Goal: Communication & Community: Answer question/provide support

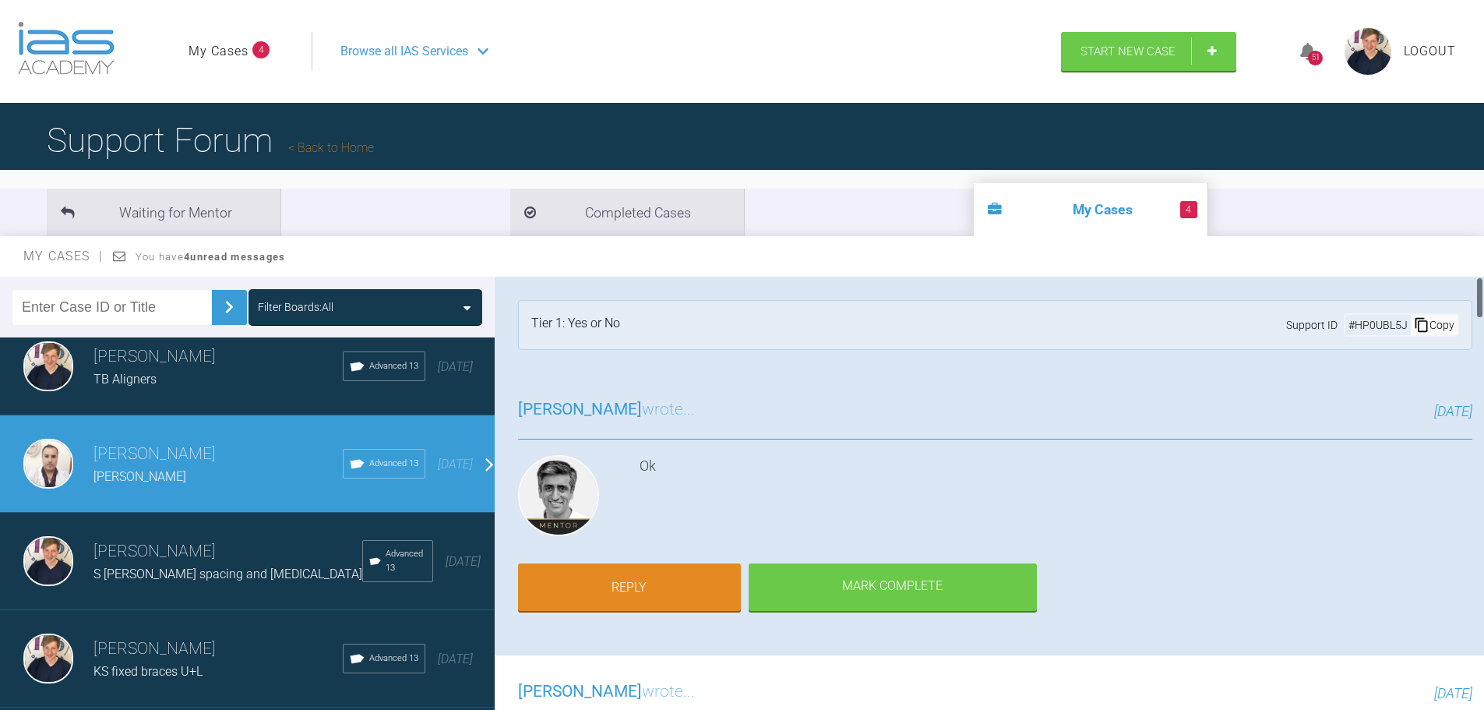
click at [651, 550] on div "[PERSON_NAME] wrote... [DATE] Ok Reply [PERSON_NAME] Complete" at bounding box center [995, 514] width 1001 height 282
click at [650, 580] on link "Reply" at bounding box center [629, 589] width 223 height 48
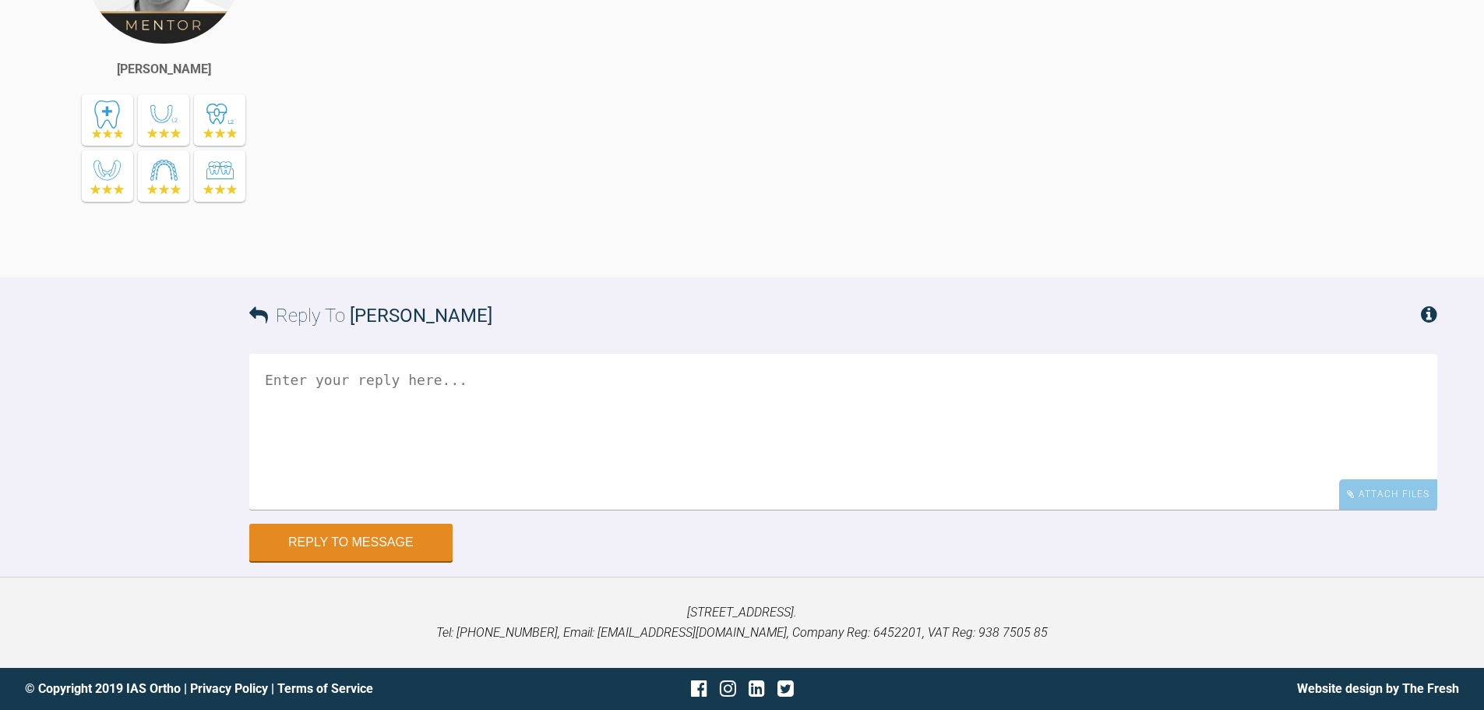
scroll to position [8588, 0]
click at [481, 466] on textarea at bounding box center [843, 432] width 1188 height 156
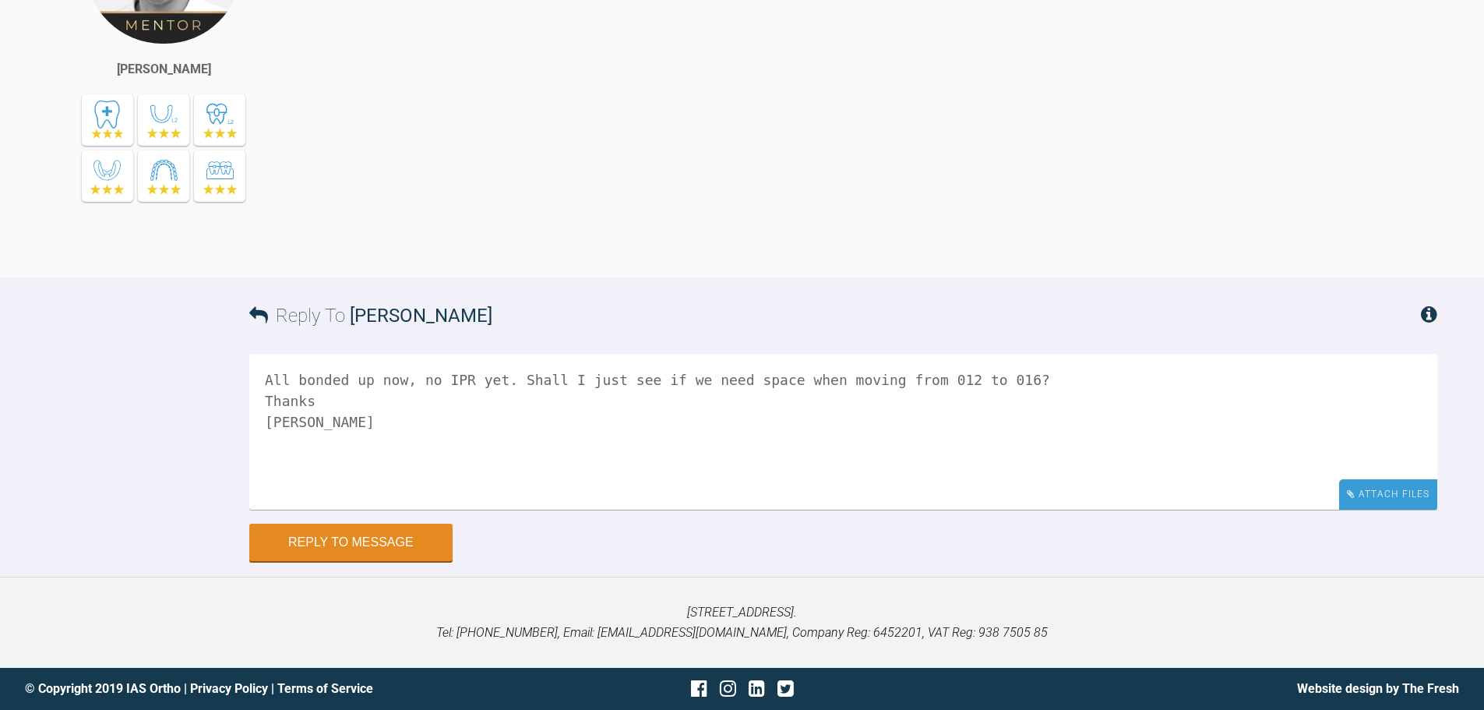
type textarea "All bonded up now, no IPR yet. Shall I just see if we need space when moving fr…"
click at [1416, 498] on div "Attach Files" at bounding box center [1388, 494] width 98 height 30
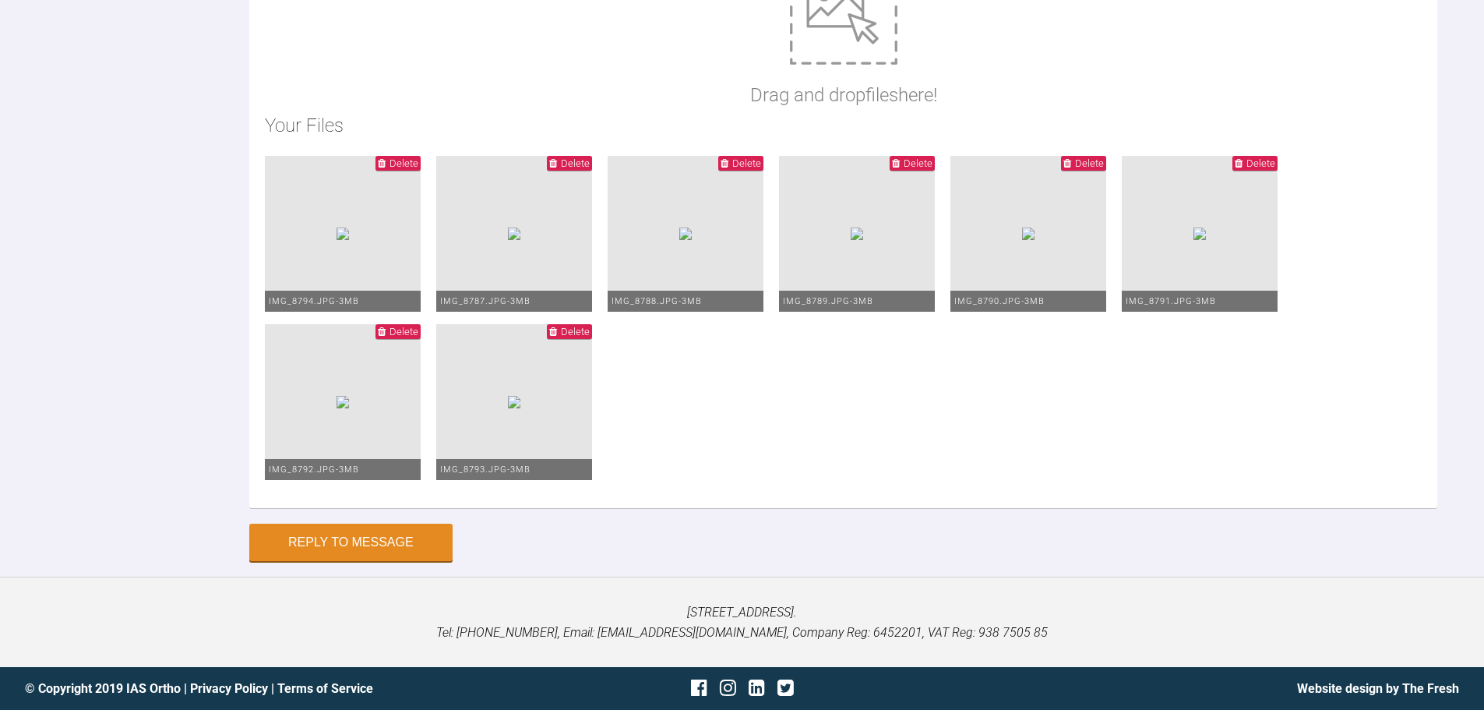
scroll to position [9149, 0]
click at [383, 533] on button "Reply to Message" at bounding box center [350, 543] width 203 height 37
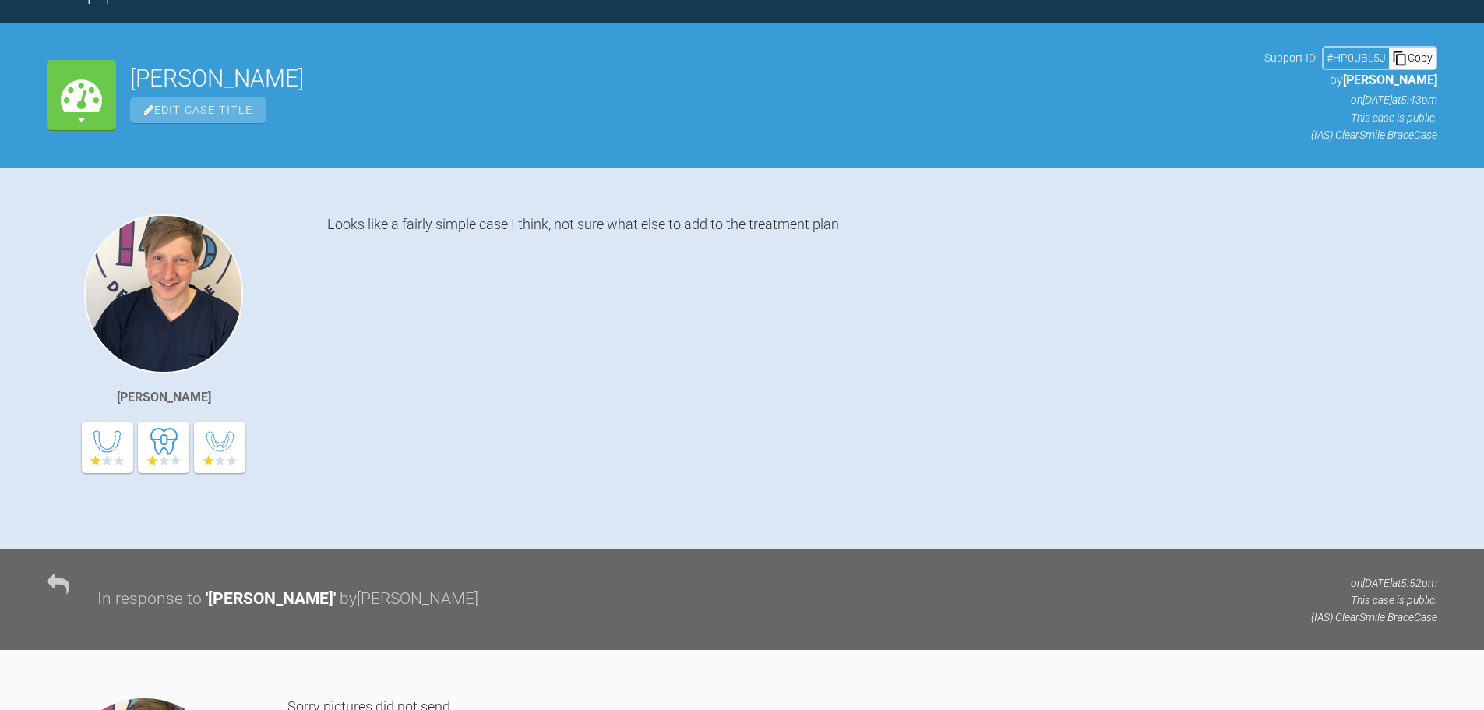
scroll to position [0, 0]
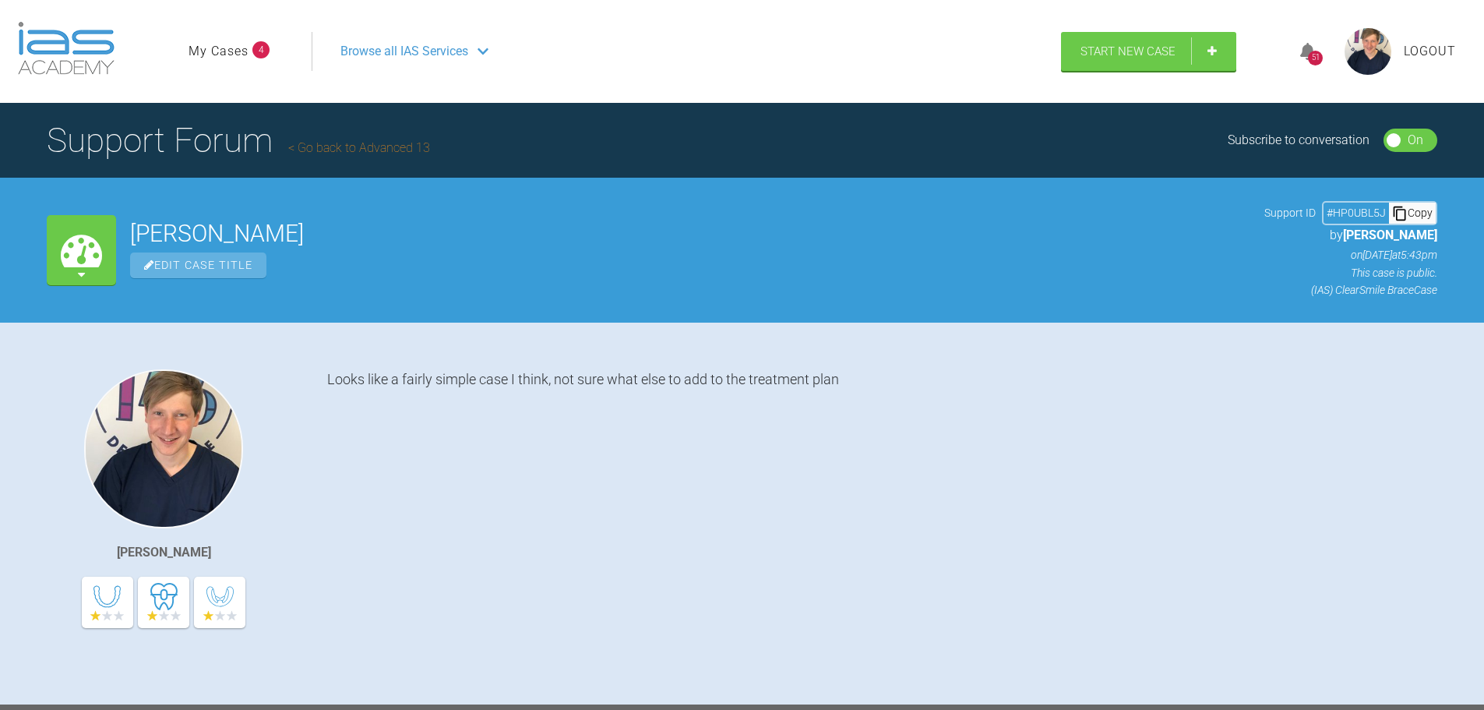
click at [238, 54] on link "My Cases" at bounding box center [219, 51] width 60 height 20
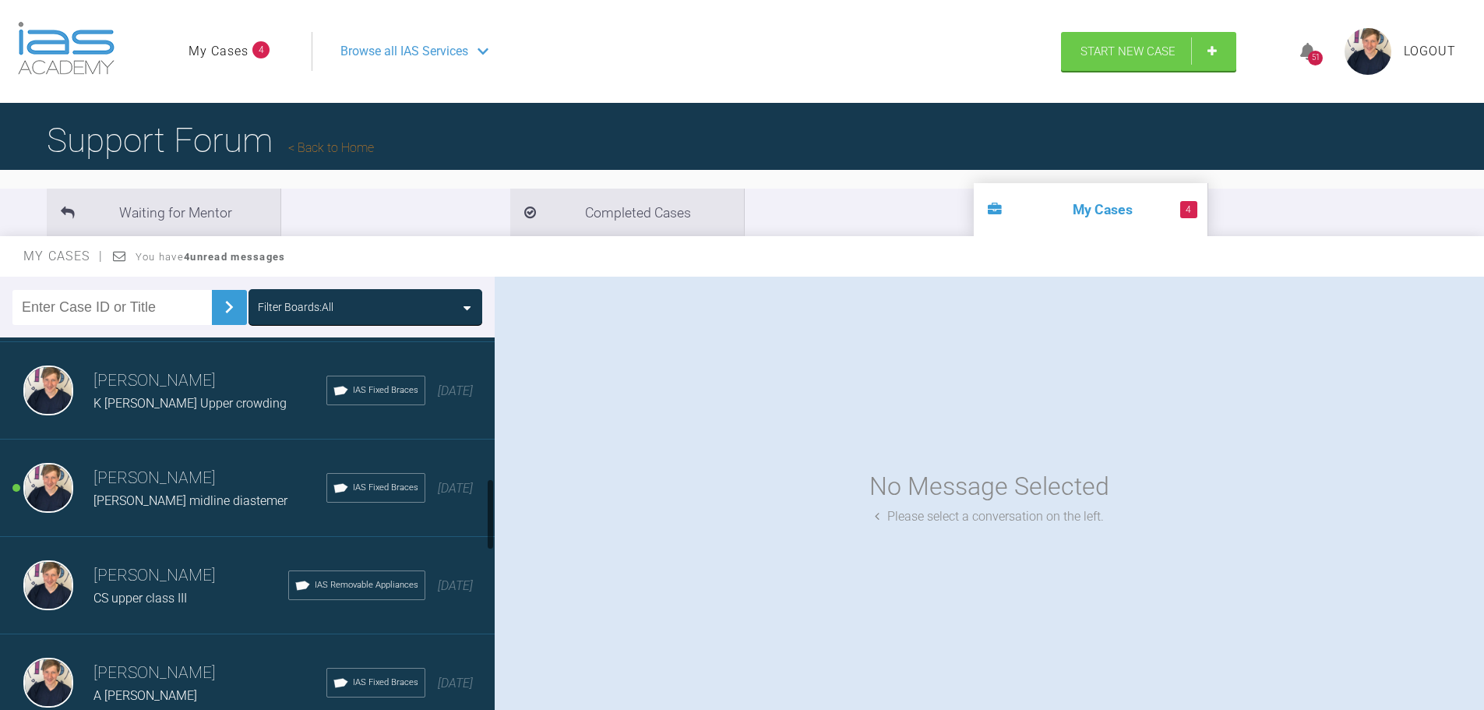
scroll to position [779, 0]
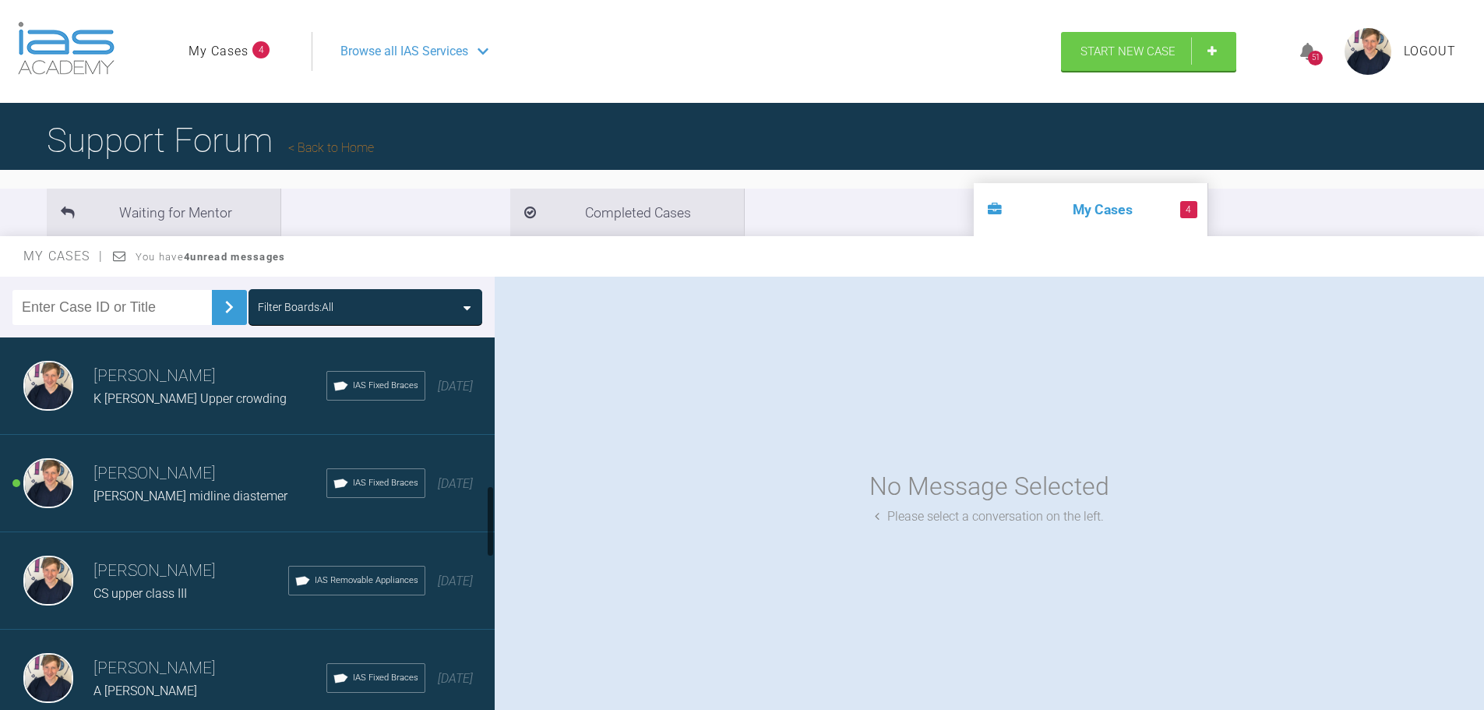
click at [189, 511] on div "[PERSON_NAME] [PERSON_NAME] midline diastemer IAS Fixed Braces [DATE]" at bounding box center [253, 483] width 506 height 97
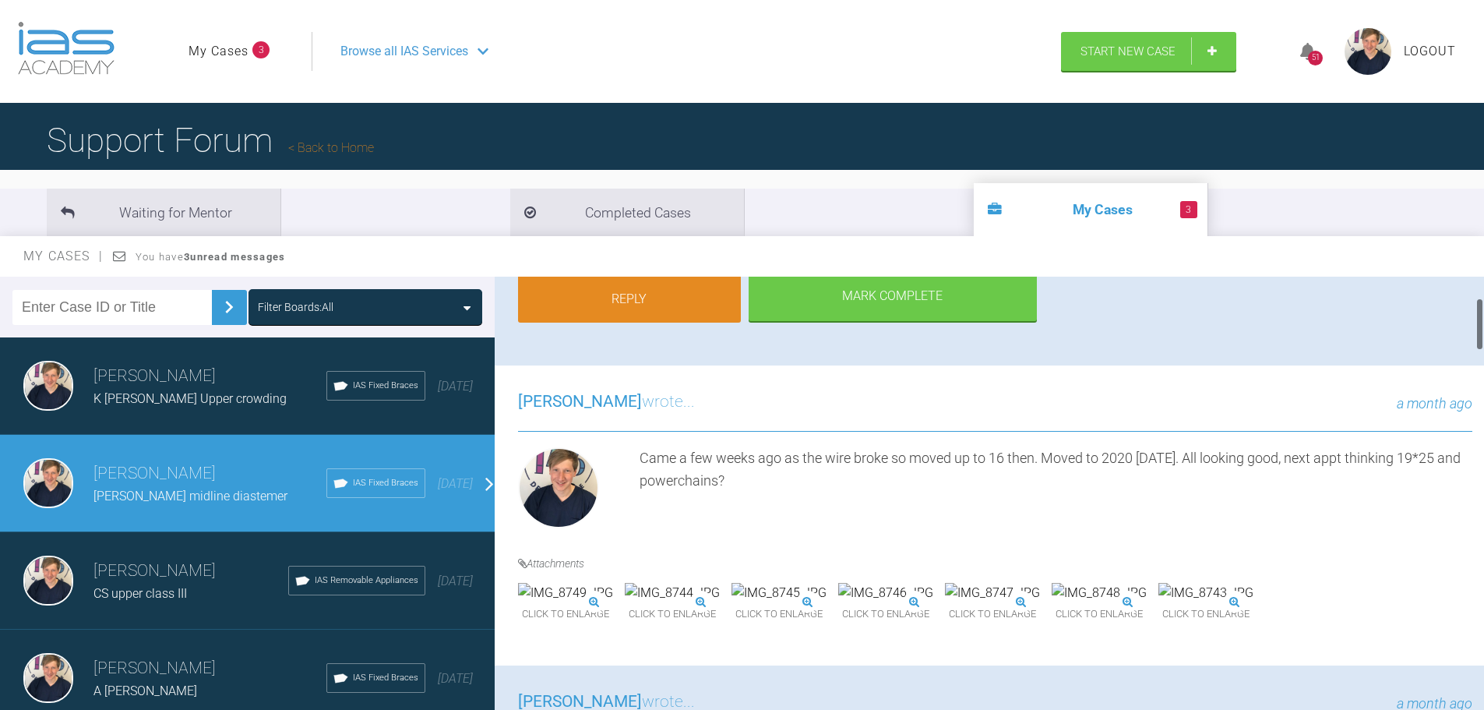
scroll to position [312, 0]
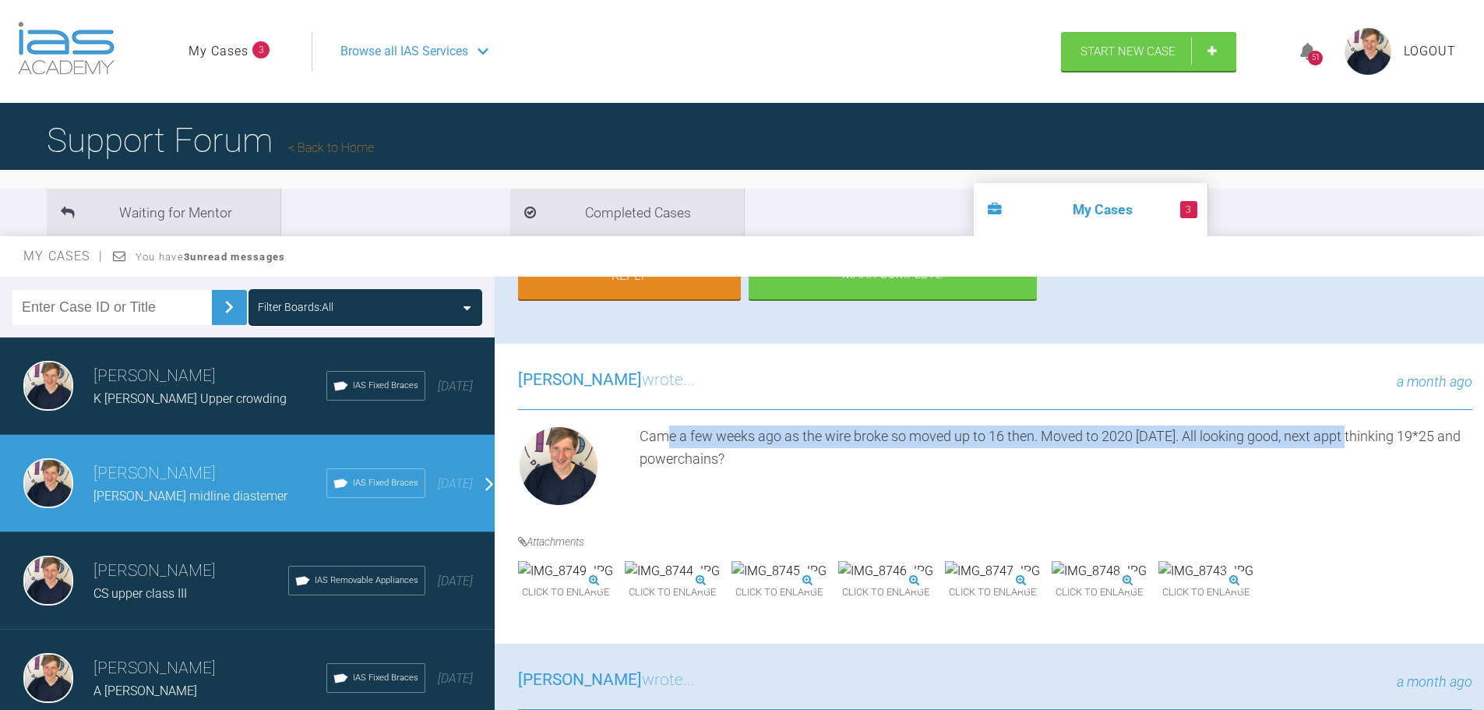
drag, startPoint x: 698, startPoint y: 431, endPoint x: 1216, endPoint y: 466, distance: 519.3
click at [1345, 447] on div "Came a few weeks ago as the wire broke so moved up to 16 then. Moved to 2020 [D…" at bounding box center [1056, 468] width 833 height 87
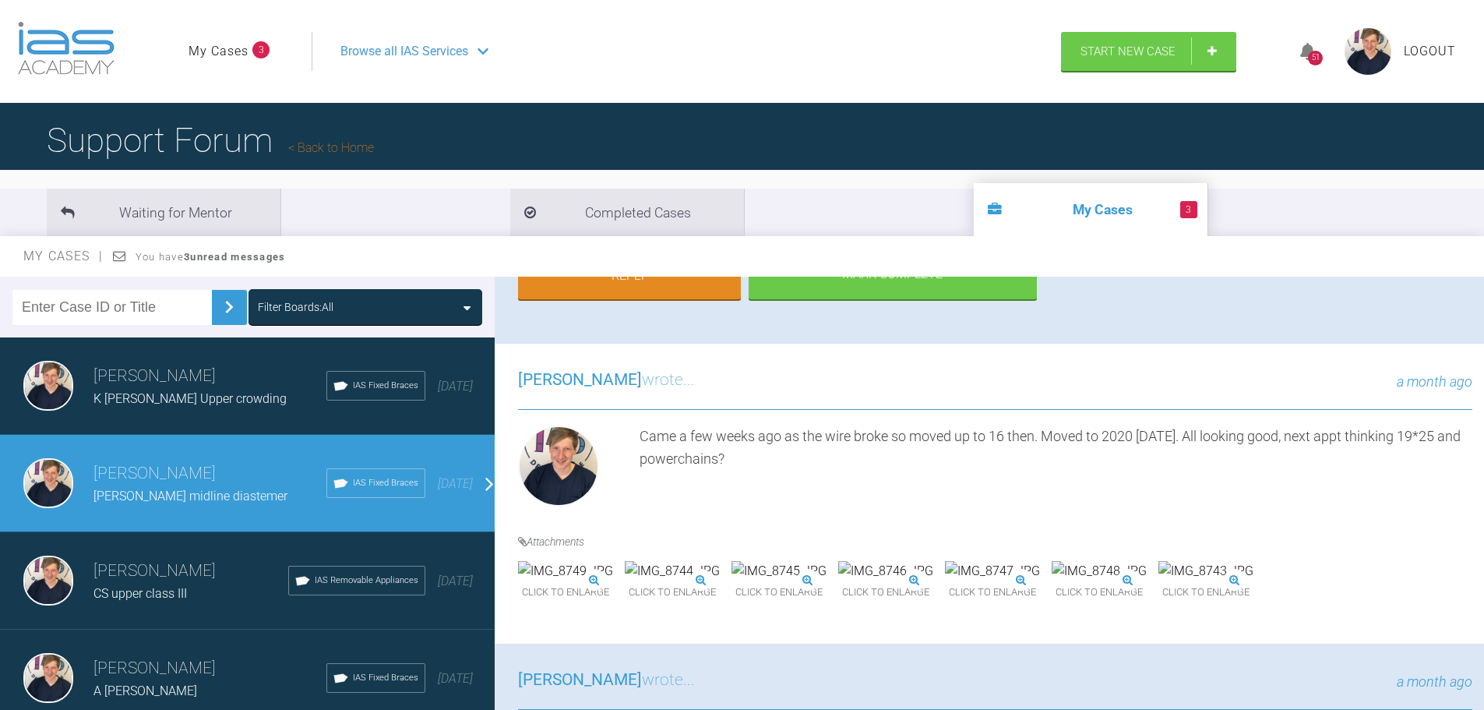
click at [850, 517] on div "[PERSON_NAME] wrote... a month ago Came a few weeks ago as the wire broke so mo…" at bounding box center [995, 494] width 1001 height 300
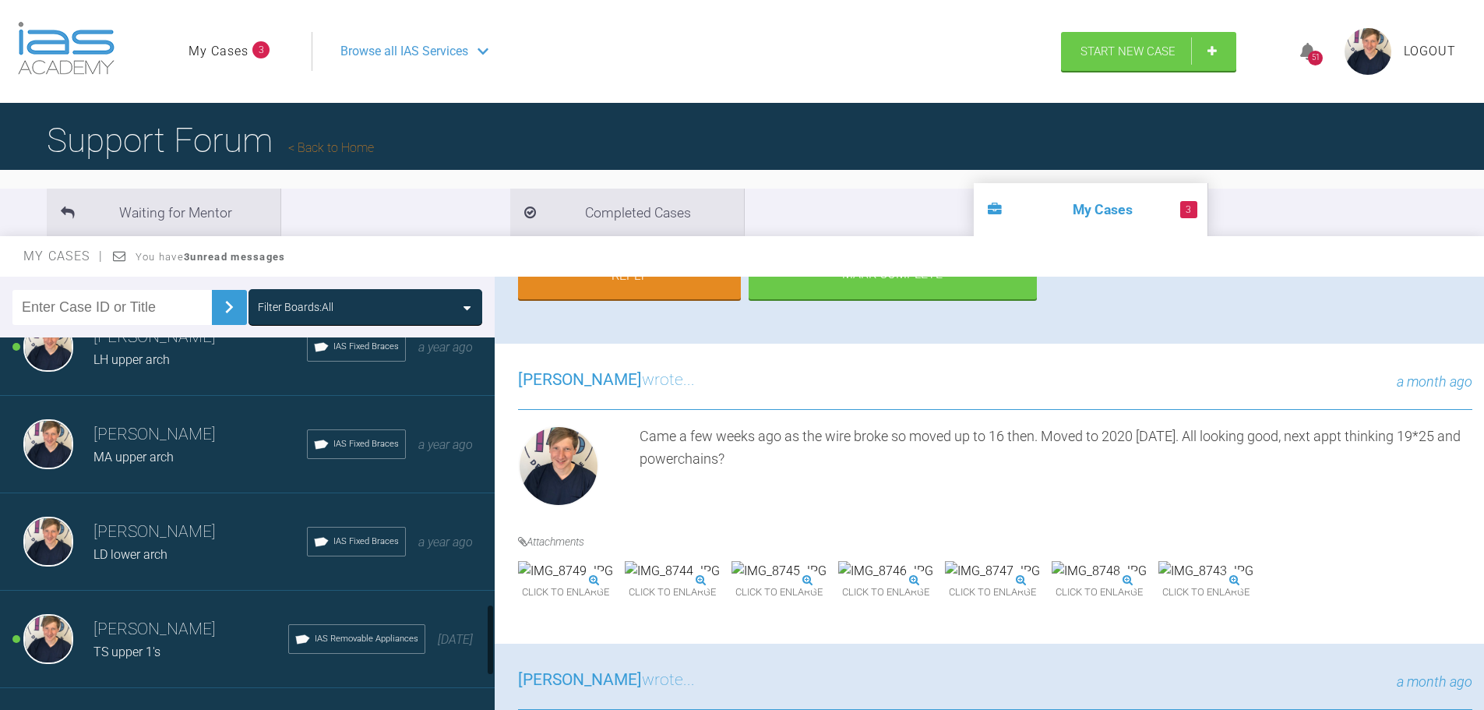
scroll to position [1617, 0]
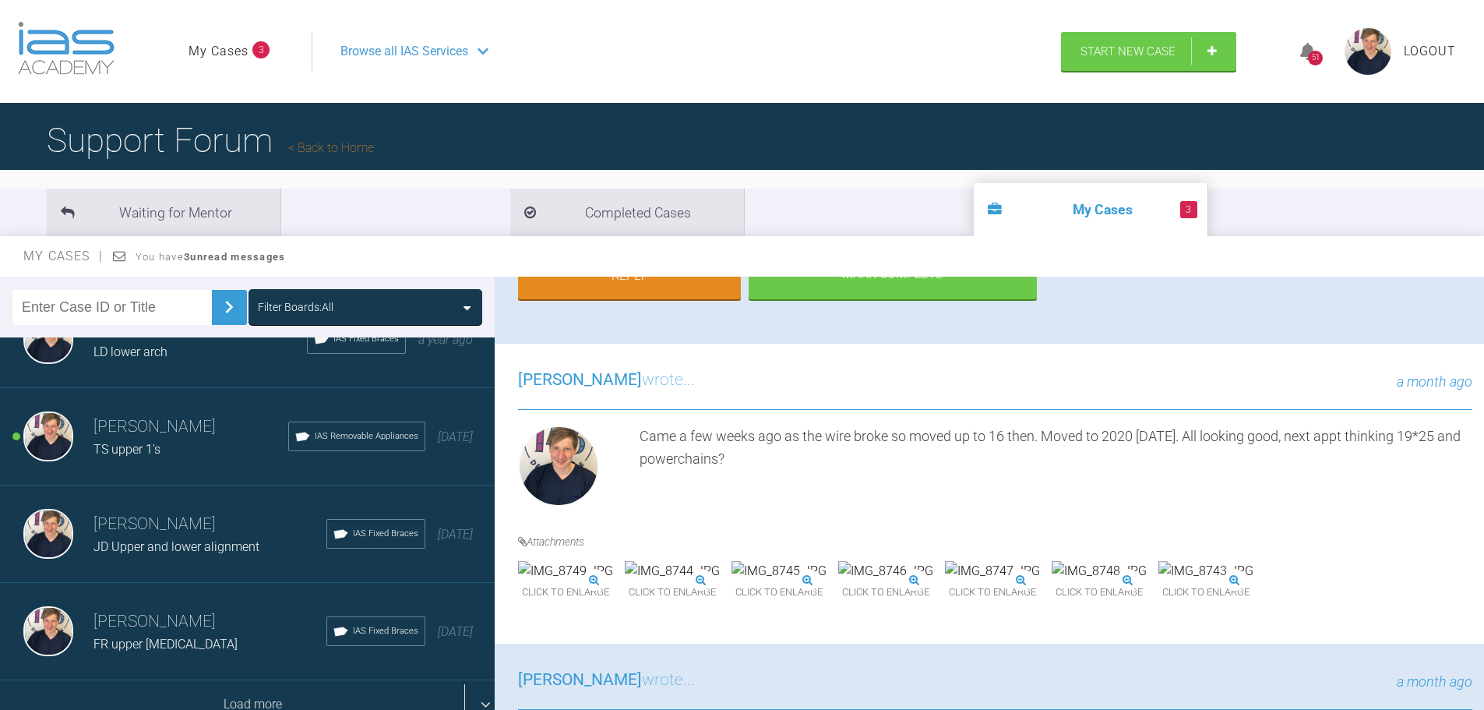
click at [234, 708] on div "Load more" at bounding box center [253, 704] width 506 height 48
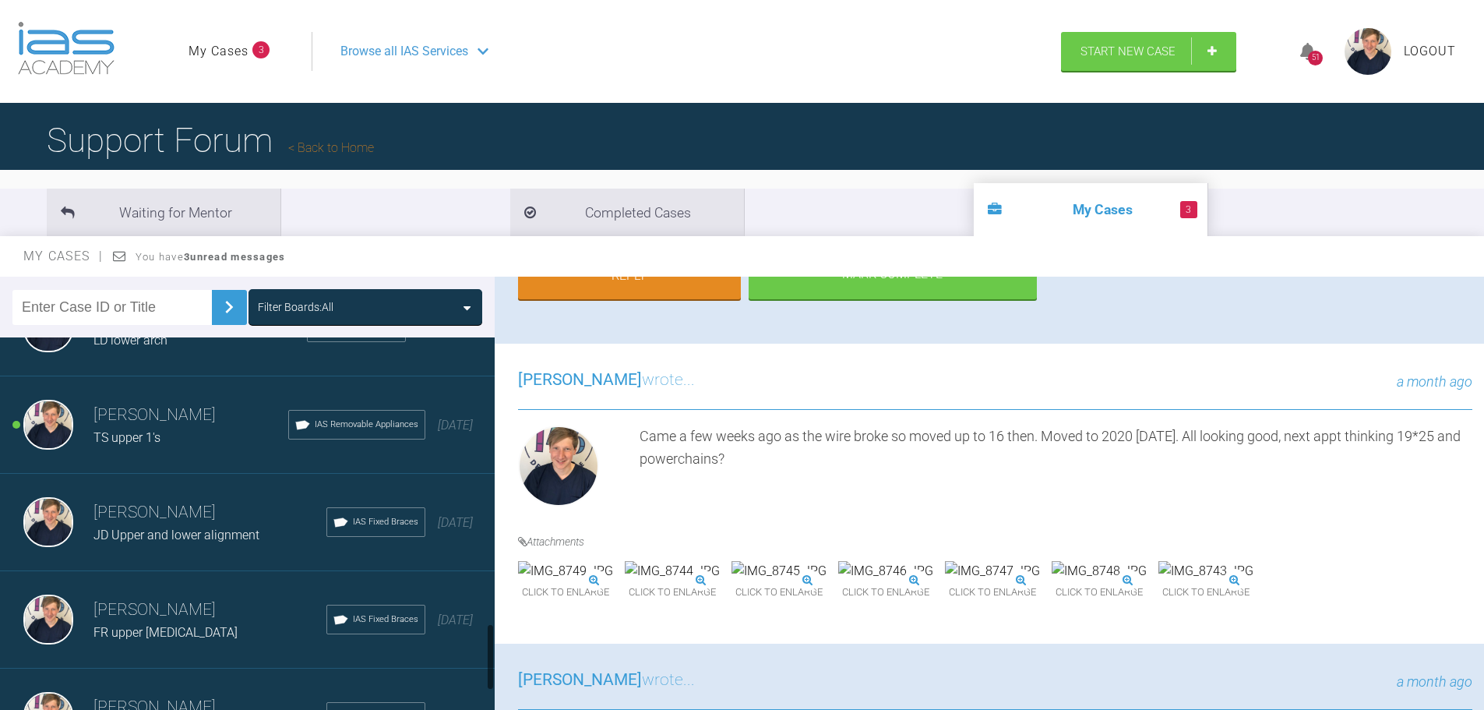
click at [175, 432] on div "TS upper 1's" at bounding box center [190, 438] width 195 height 20
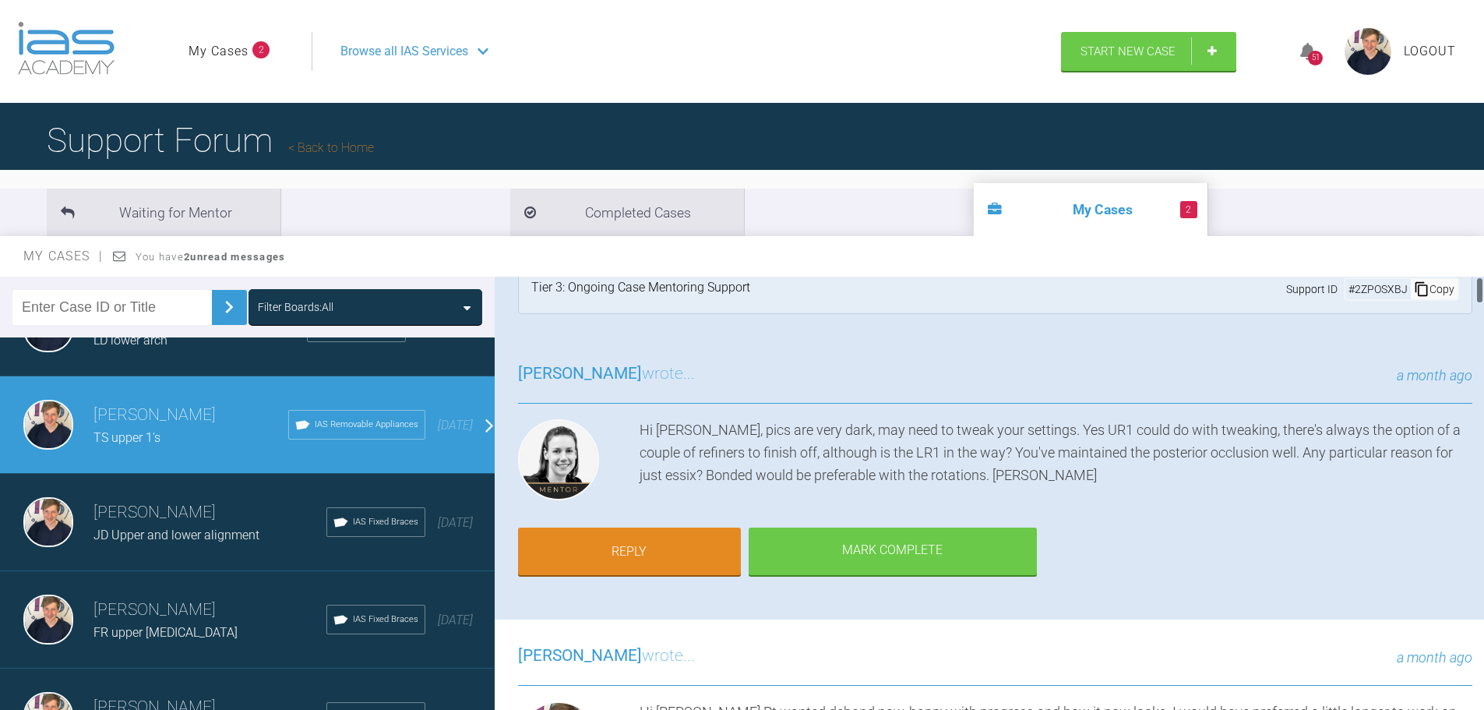
scroll to position [0, 0]
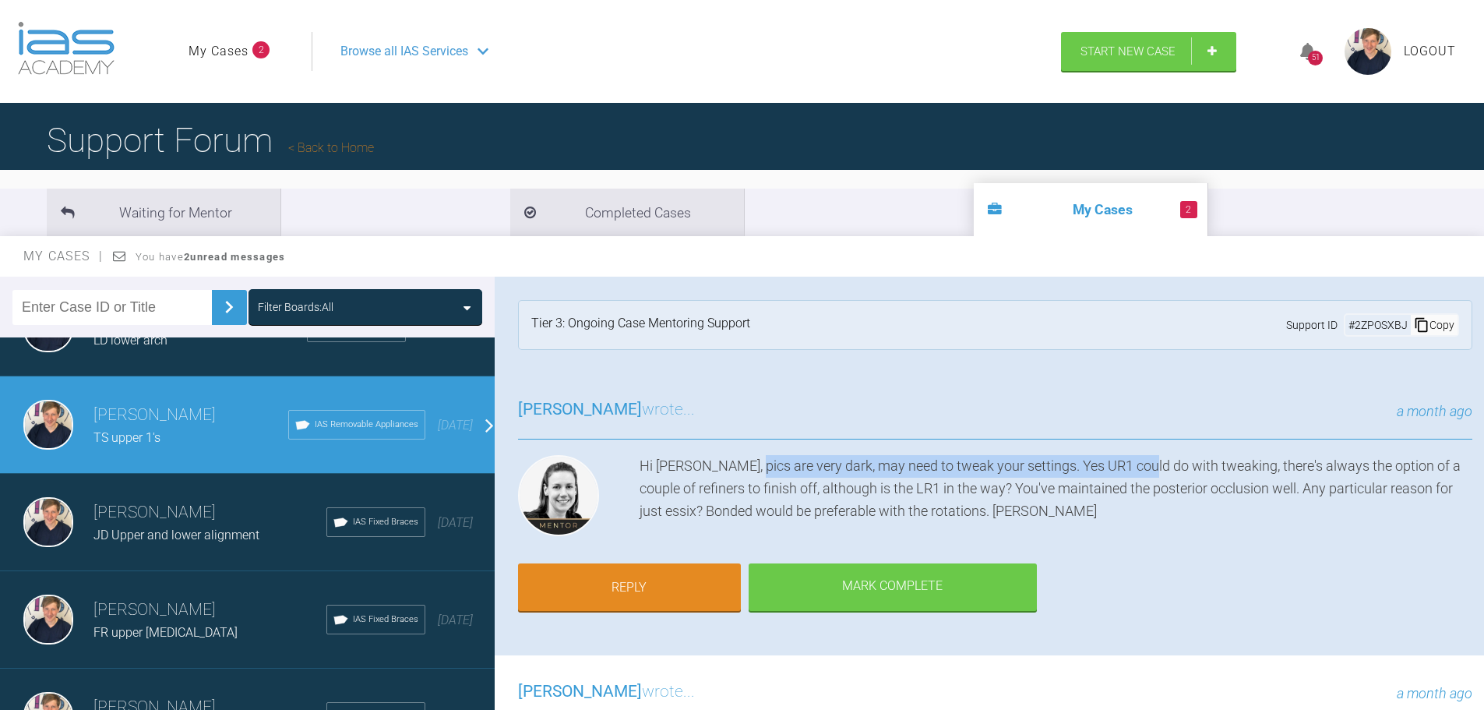
drag, startPoint x: 745, startPoint y: 464, endPoint x: 1141, endPoint y: 457, distance: 396.6
click at [1141, 457] on div "Hi [PERSON_NAME], pics are very dark, may need to tweak your settings. Yes UR1 …" at bounding box center [1056, 498] width 833 height 87
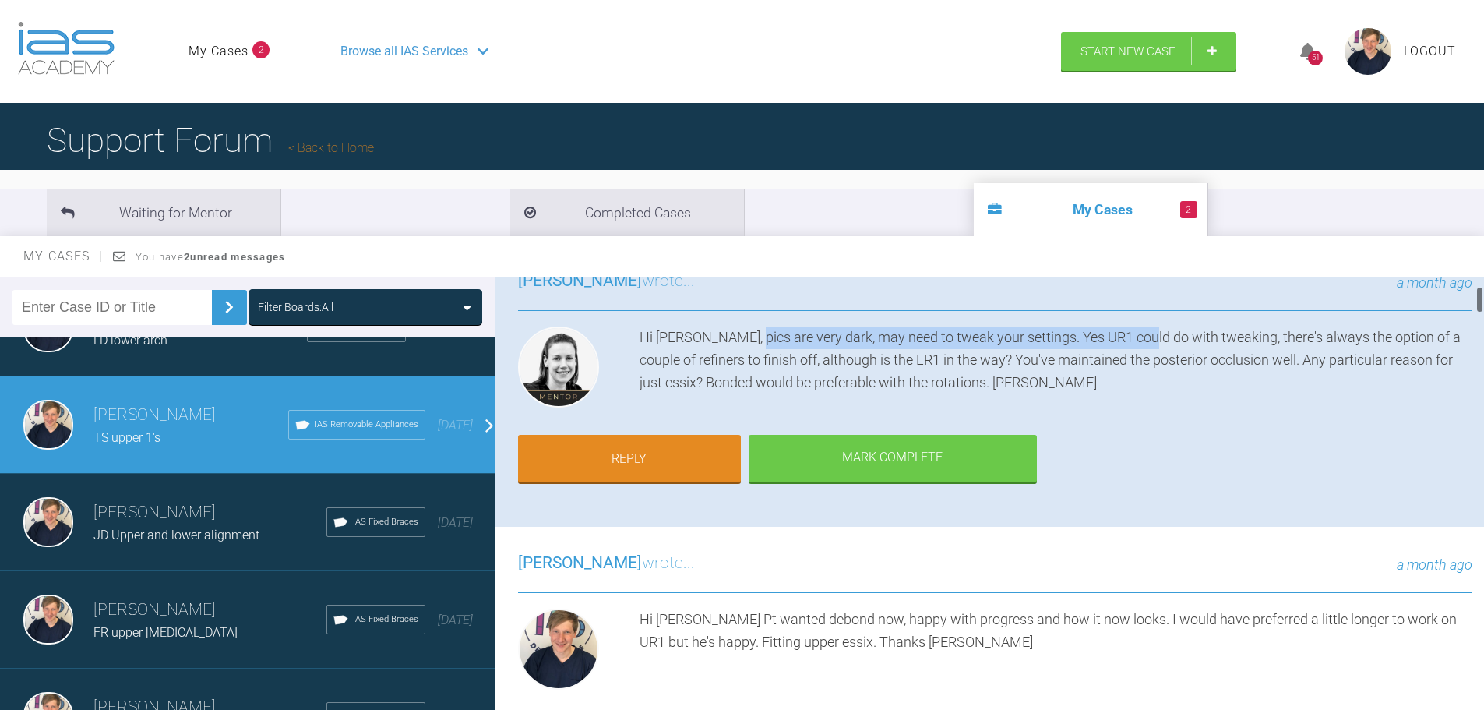
scroll to position [156, 0]
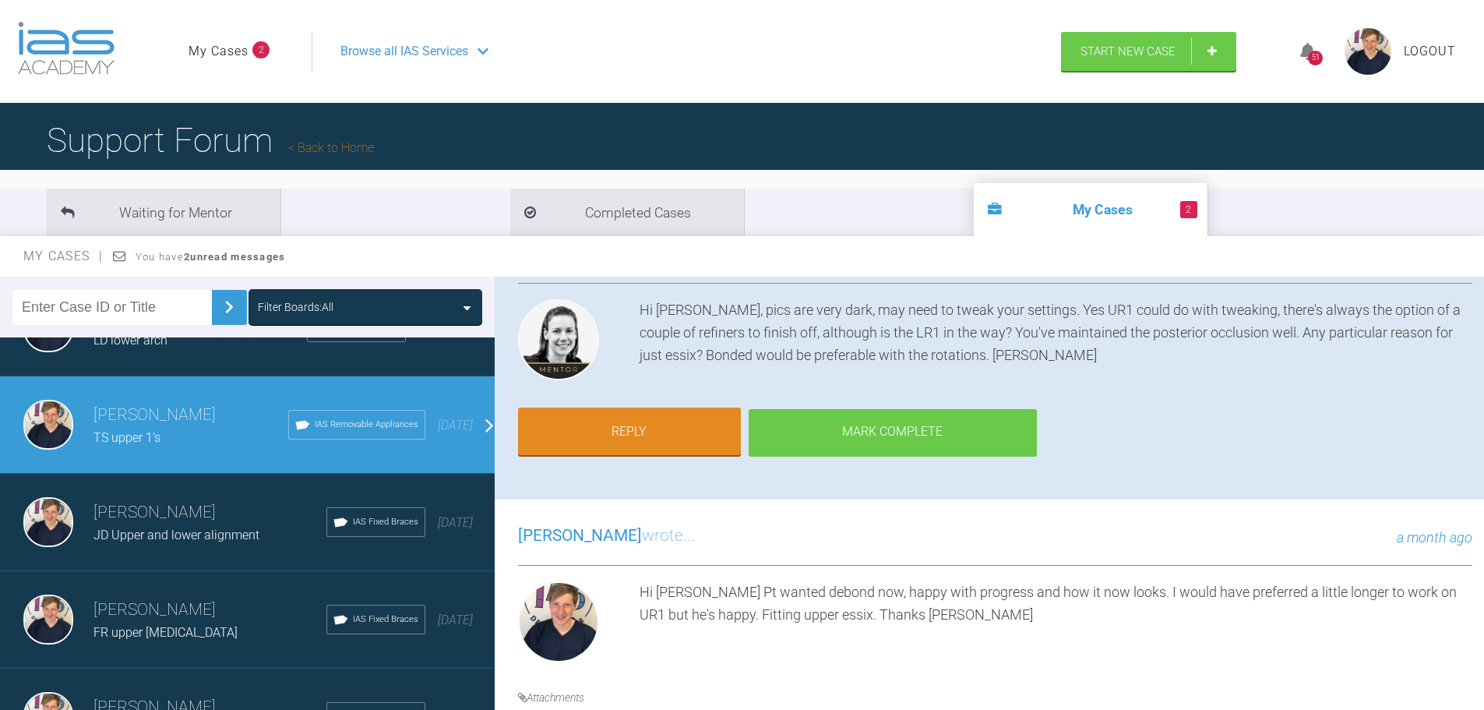
click at [882, 436] on div "Mark Complete" at bounding box center [893, 433] width 288 height 48
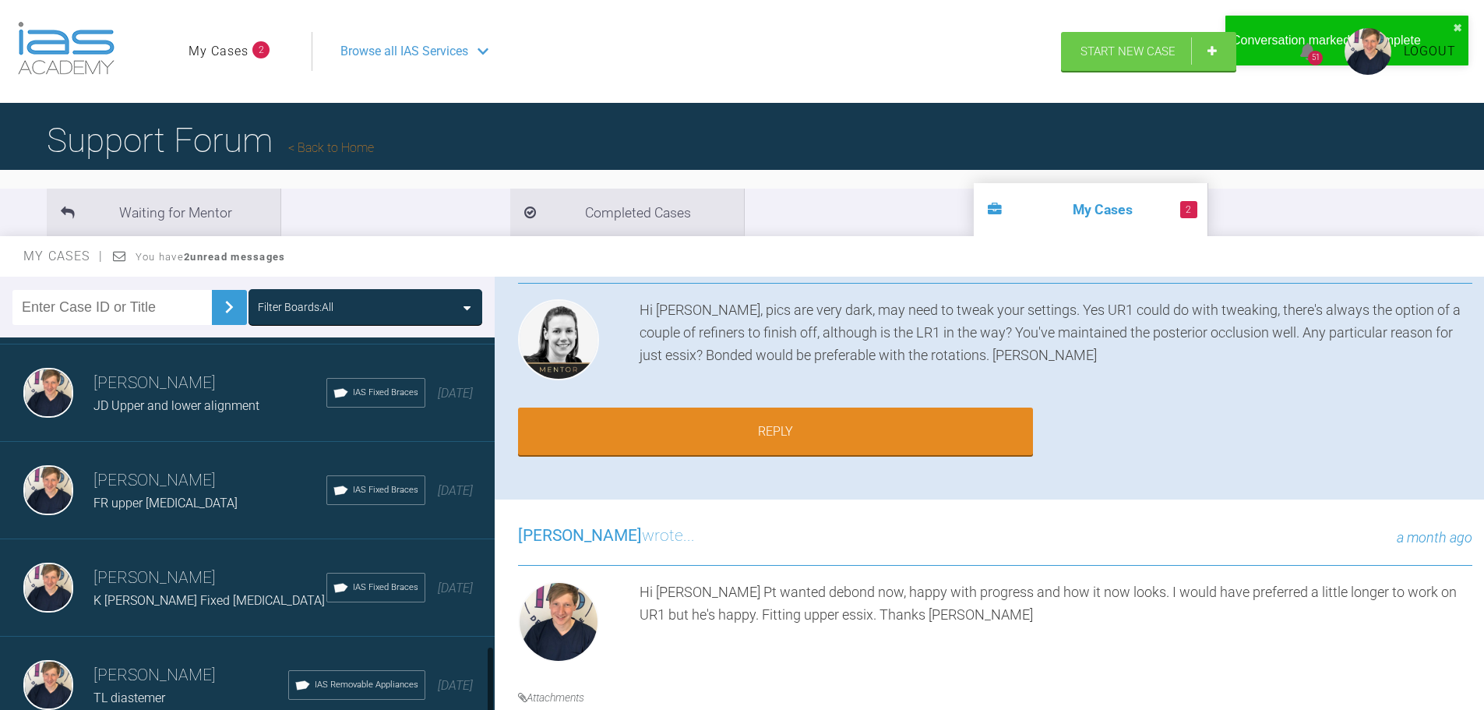
scroll to position [1666, 0]
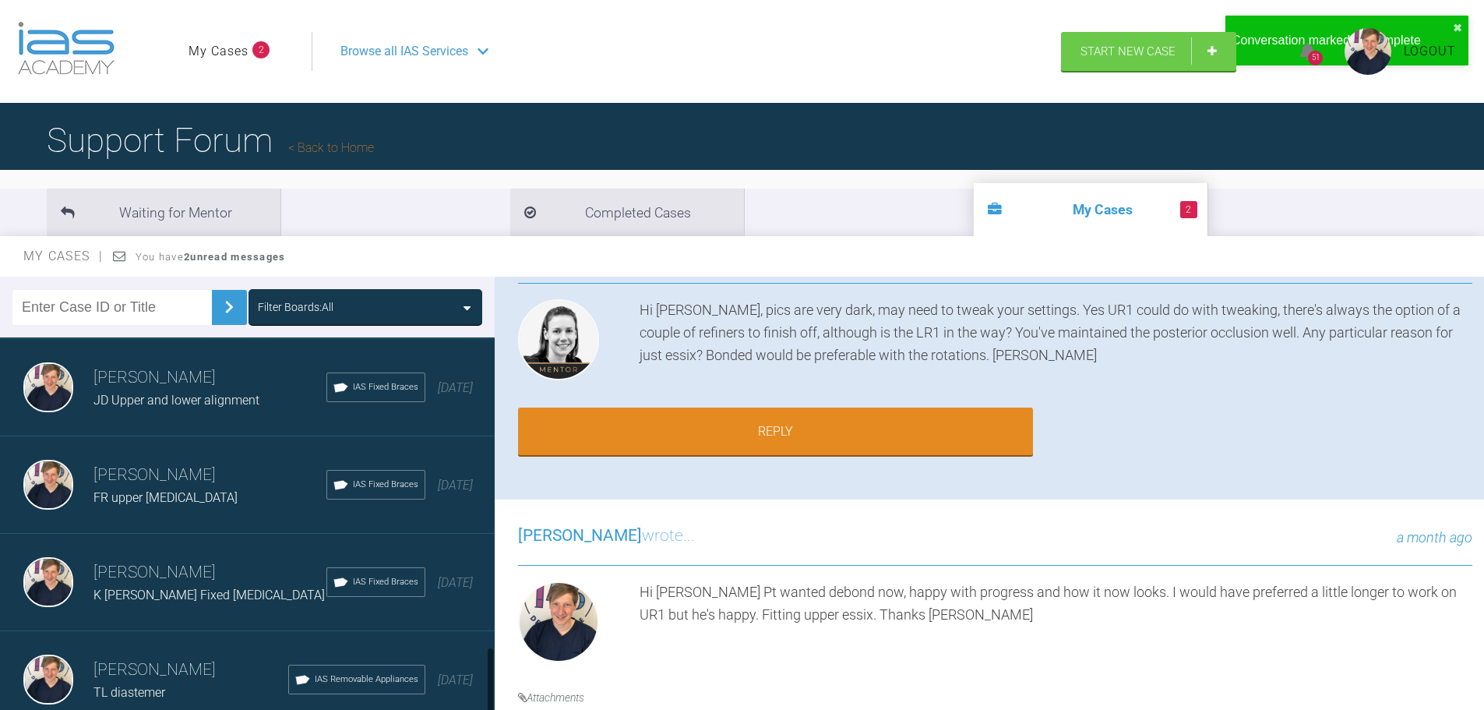
click at [157, 661] on h3 "[PERSON_NAME]" at bounding box center [190, 670] width 195 height 26
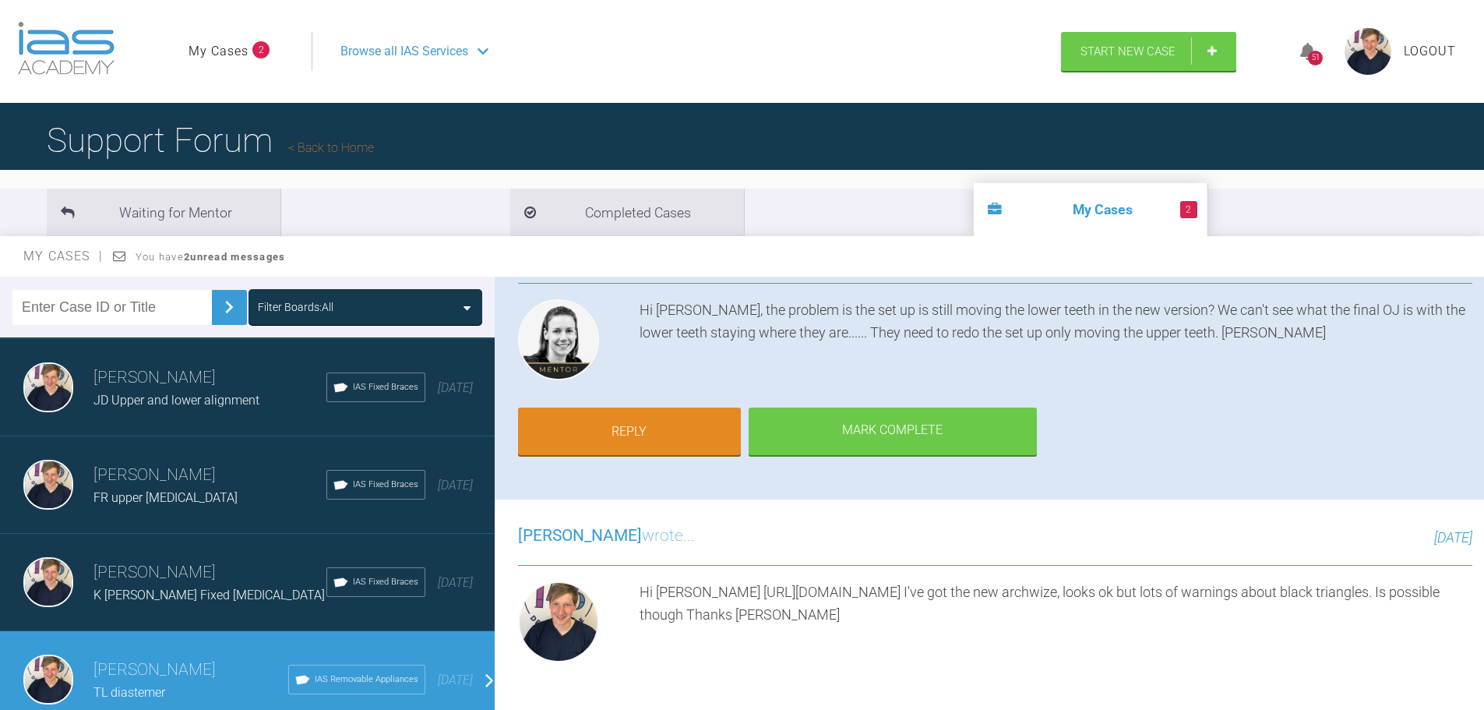
click at [180, 658] on h3 "[PERSON_NAME]" at bounding box center [190, 670] width 195 height 26
click at [212, 585] on div "K [PERSON_NAME] Fixed [MEDICAL_DATA]" at bounding box center [209, 595] width 233 height 20
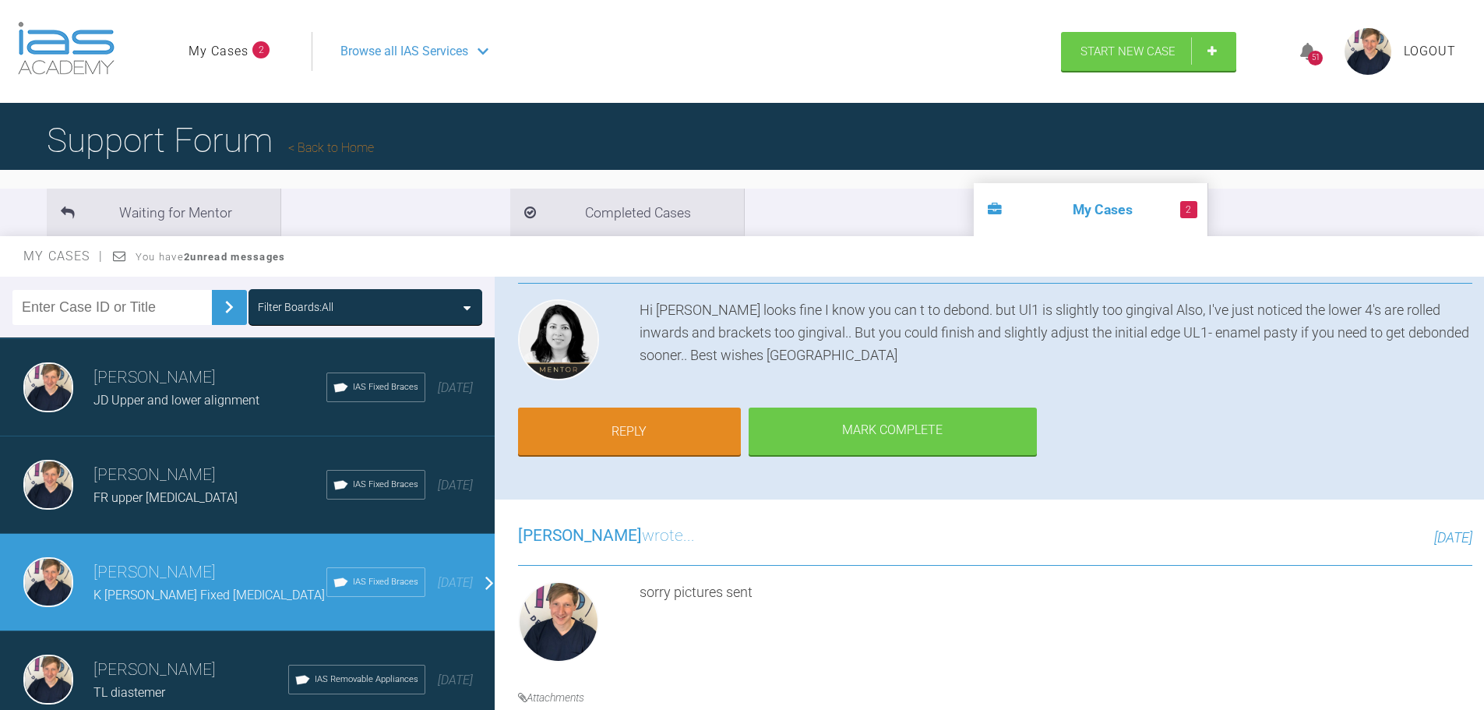
click at [194, 657] on h3 "[PERSON_NAME]" at bounding box center [190, 670] width 195 height 26
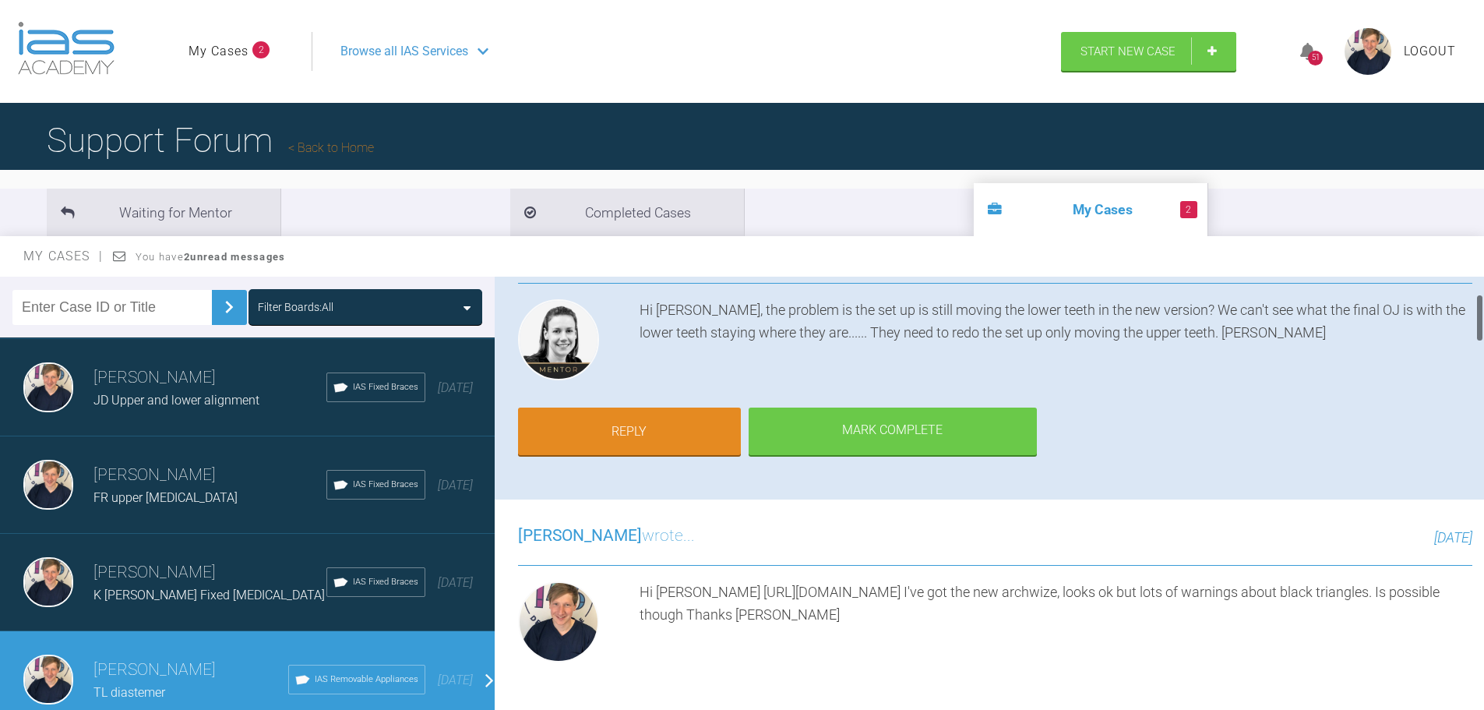
scroll to position [0, 0]
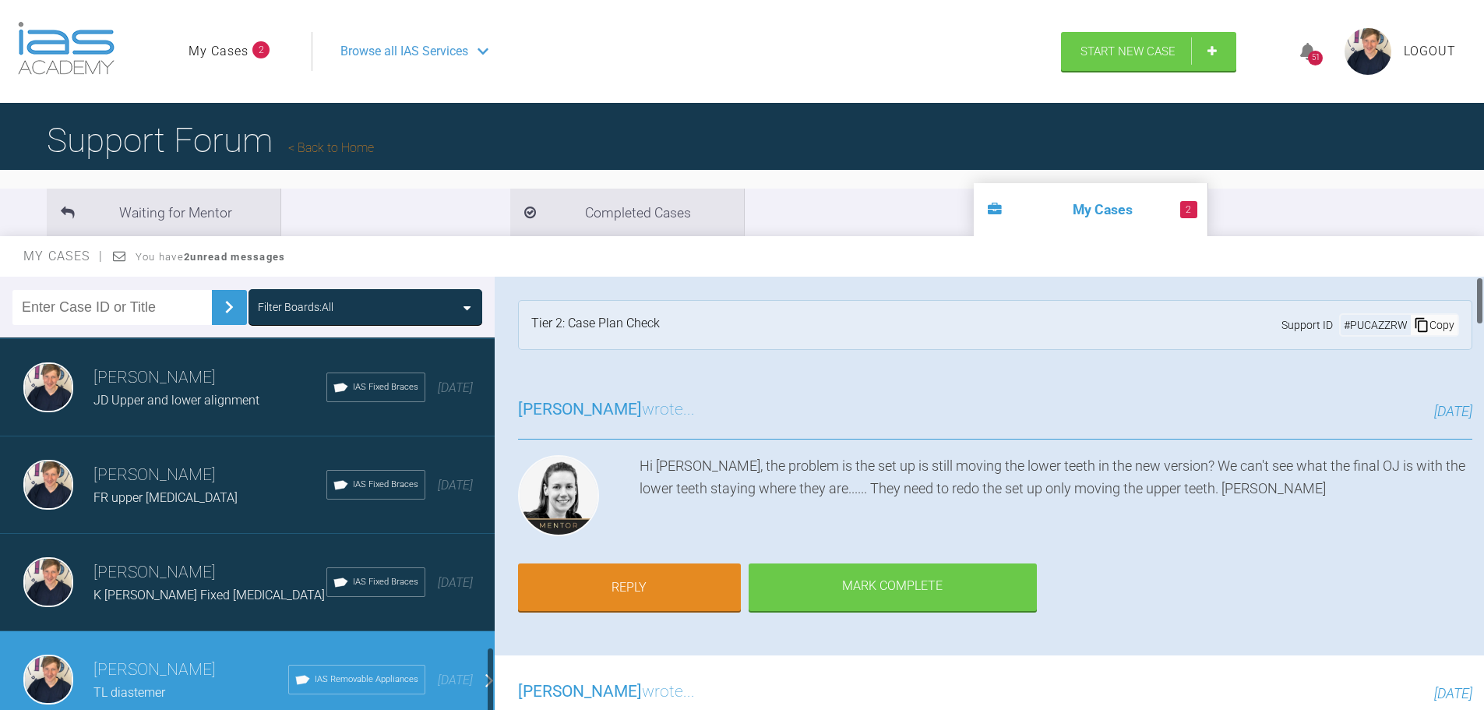
click at [178, 682] on div "TL diastemer" at bounding box center [190, 692] width 195 height 20
